Goal: Transaction & Acquisition: Download file/media

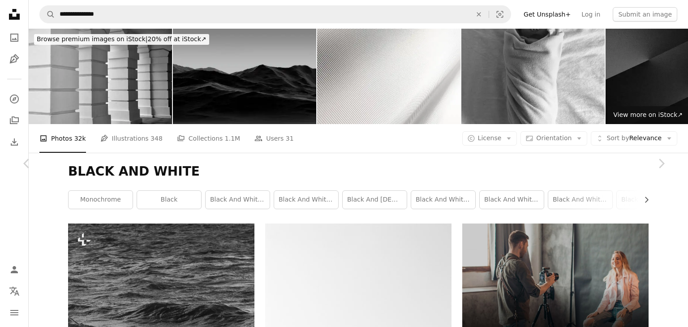
click at [9, 7] on button "An X shape" at bounding box center [9, 9] width 11 height 11
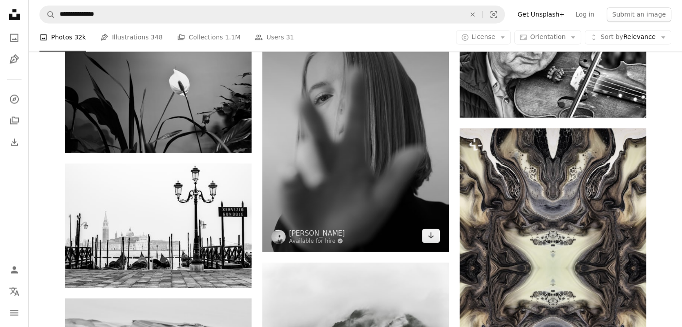
scroll to position [35636, 0]
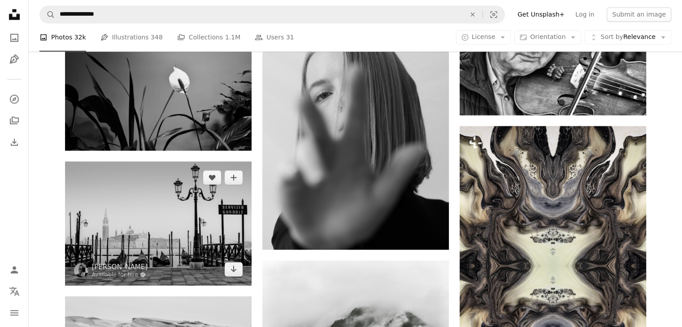
click at [137, 230] on img at bounding box center [158, 223] width 186 height 124
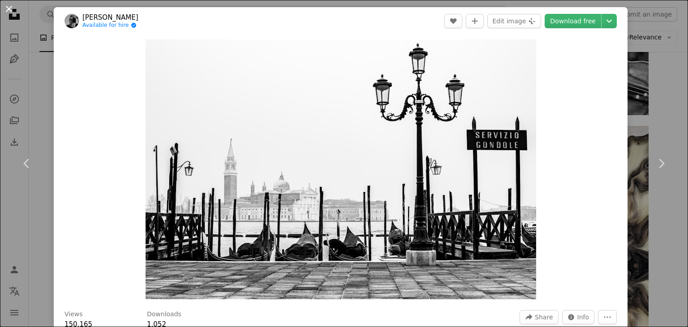
click at [4, 8] on button "An X shape" at bounding box center [9, 9] width 11 height 11
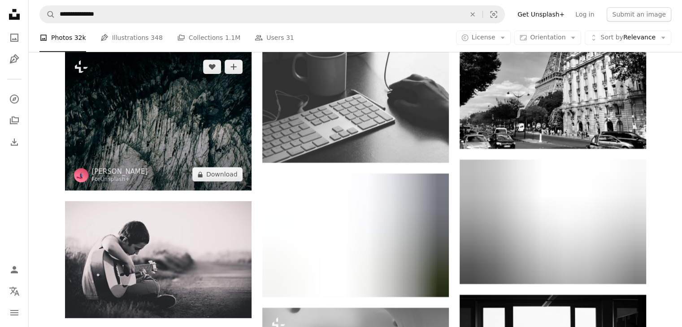
scroll to position [37967, 0]
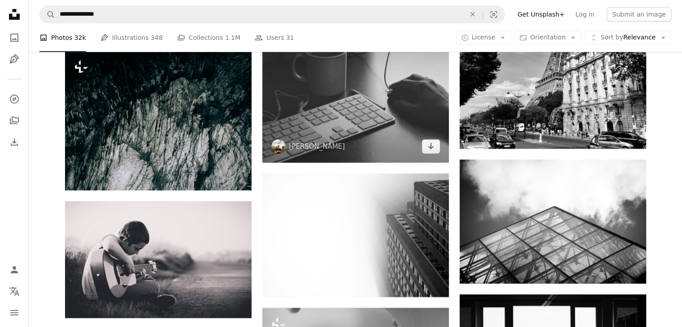
click at [400, 98] on img at bounding box center [355, 93] width 186 height 140
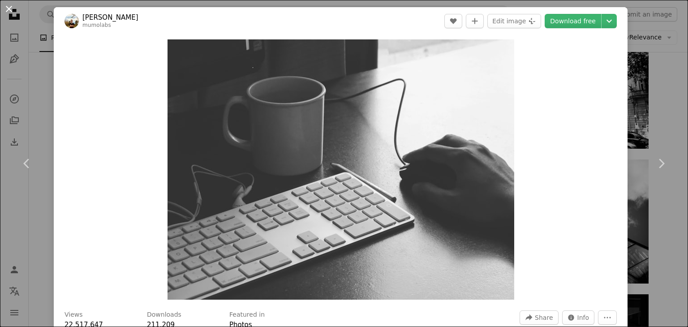
click at [4, 11] on button "An X shape" at bounding box center [9, 9] width 11 height 11
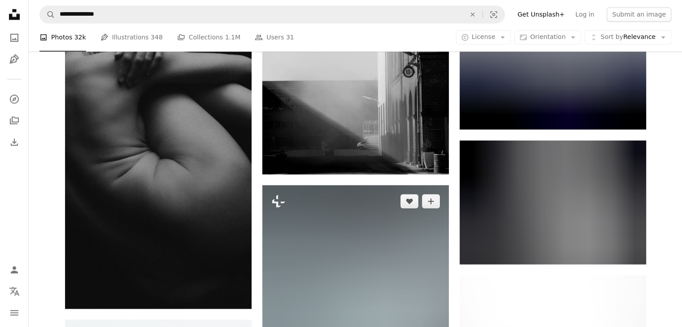
scroll to position [38788, 0]
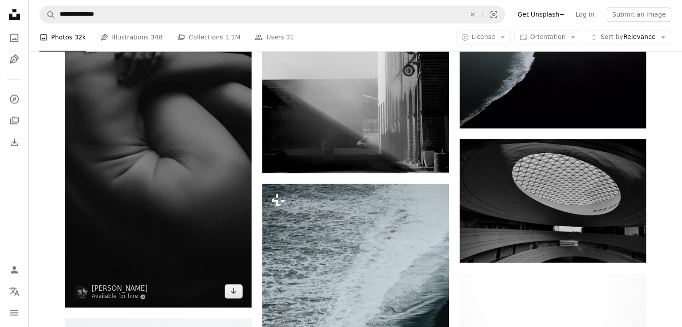
click at [151, 140] on img at bounding box center [158, 168] width 186 height 280
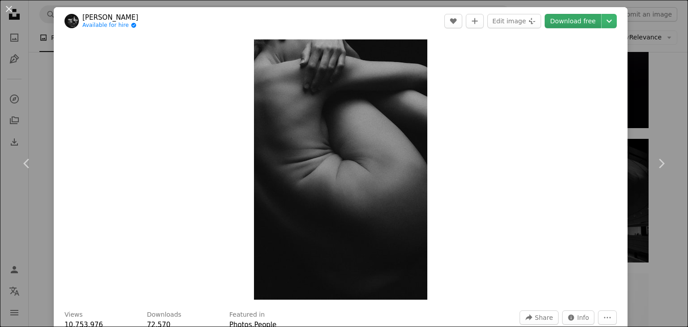
click at [571, 22] on link "Download free" at bounding box center [573, 21] width 56 height 14
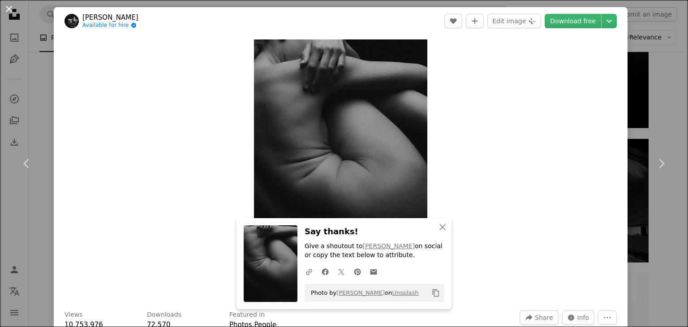
click at [10, 14] on button "An X shape" at bounding box center [9, 9] width 11 height 11
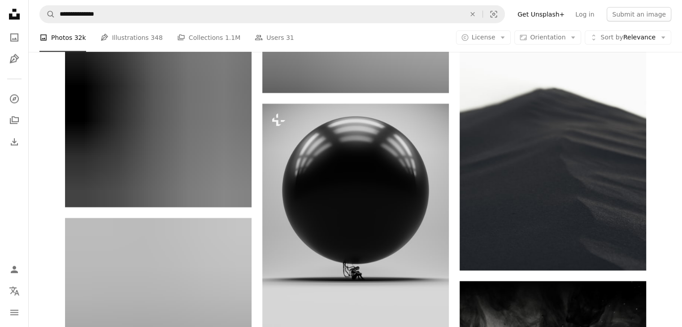
scroll to position [43119, 0]
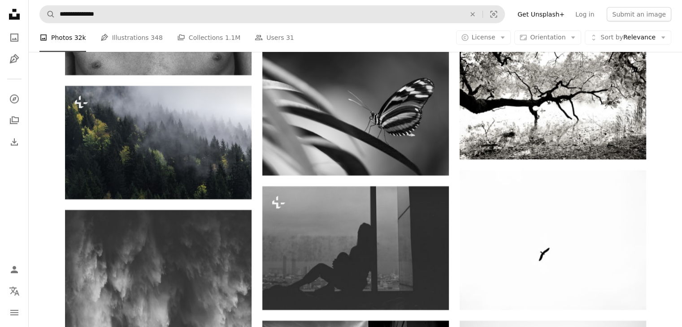
click at [231, 23] on form "**********" at bounding box center [271, 14] width 465 height 18
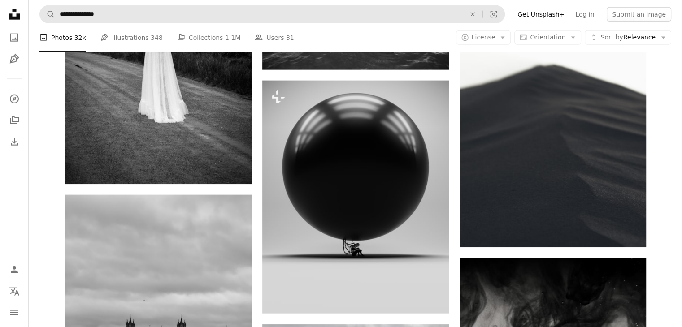
scroll to position [43147, 0]
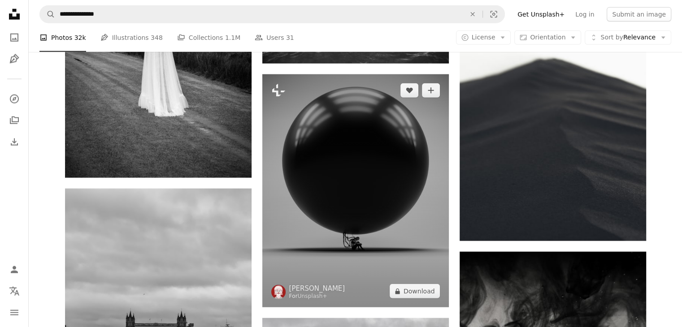
click at [383, 169] on img at bounding box center [355, 190] width 186 height 233
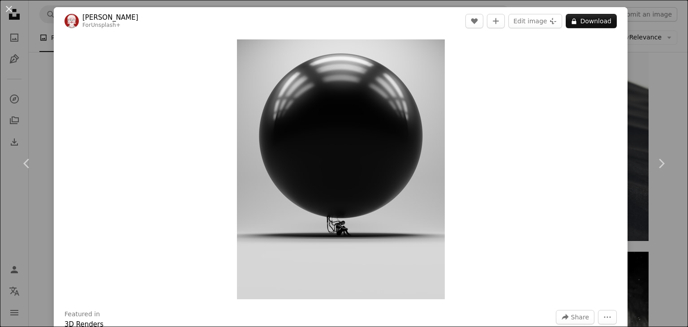
click at [9, 7] on button "An X shape" at bounding box center [9, 9] width 11 height 11
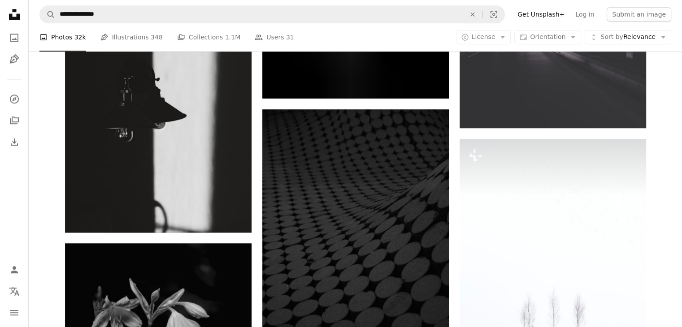
scroll to position [45154, 0]
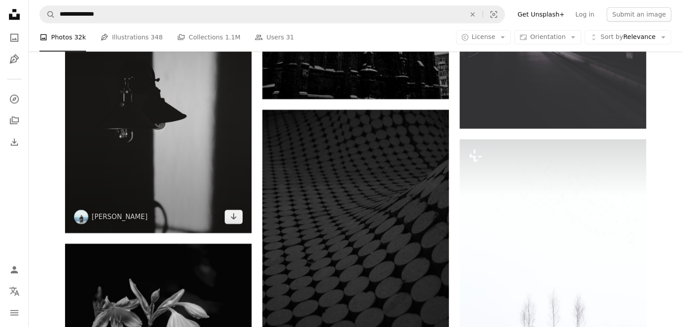
click at [217, 106] on img at bounding box center [158, 108] width 186 height 249
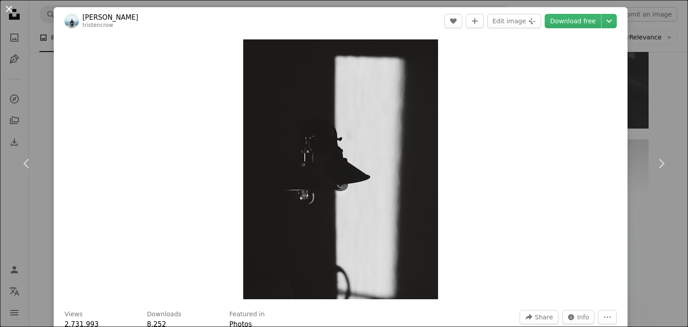
click at [8, 8] on button "An X shape" at bounding box center [9, 9] width 11 height 11
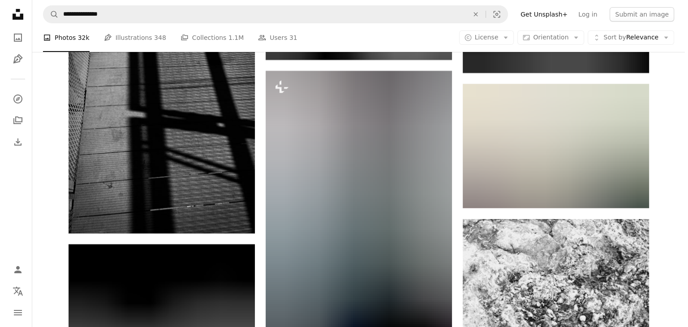
scroll to position [67984, 0]
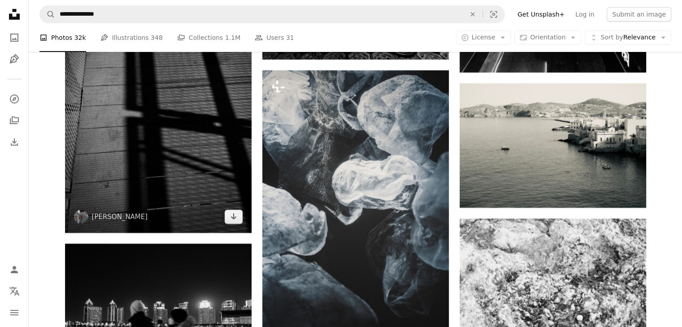
click at [169, 96] on img at bounding box center [158, 108] width 186 height 249
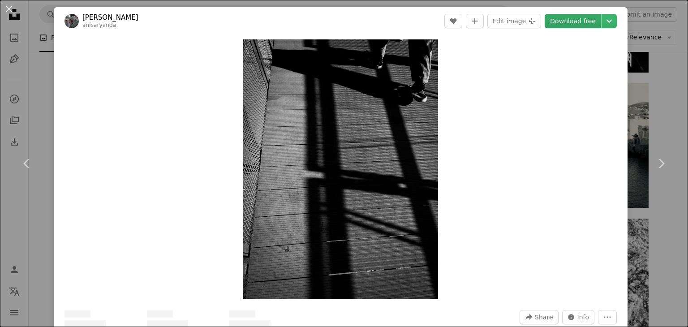
click at [574, 24] on link "Download free" at bounding box center [573, 21] width 56 height 14
